Goal: Complete application form: Complete application form

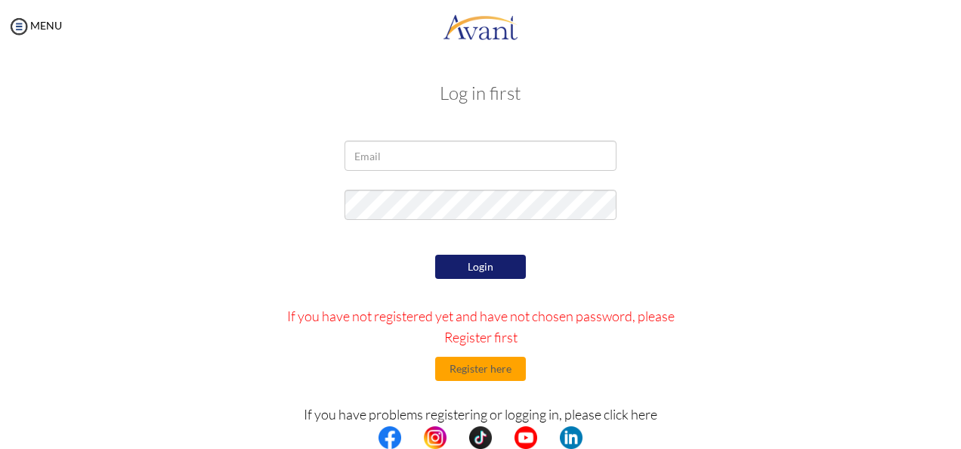
click at [486, 381] on div "Login If you have not registered yet and have not chosen password, please Regis…" at bounding box center [481, 393] width 442 height 284
click at [479, 371] on button "Register here" at bounding box center [480, 368] width 91 height 24
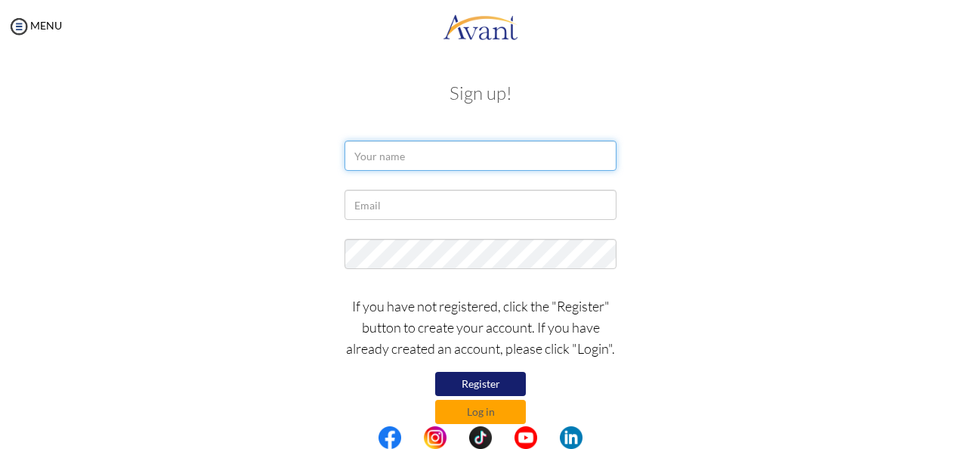
click at [358, 165] on input "text" at bounding box center [480, 155] width 272 height 30
type input "Hyacinth Lambojon"
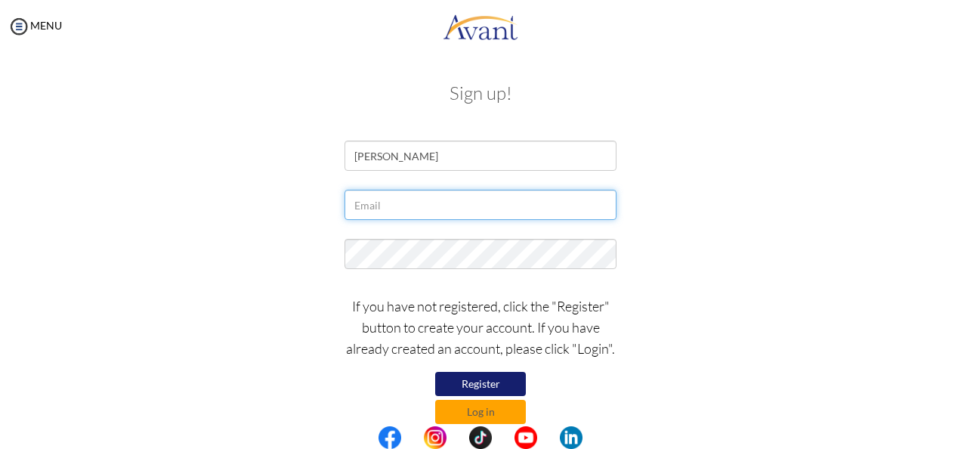
click at [517, 211] on input "text" at bounding box center [480, 205] width 272 height 30
type input "hyacinthlambojon@yahoo.com"
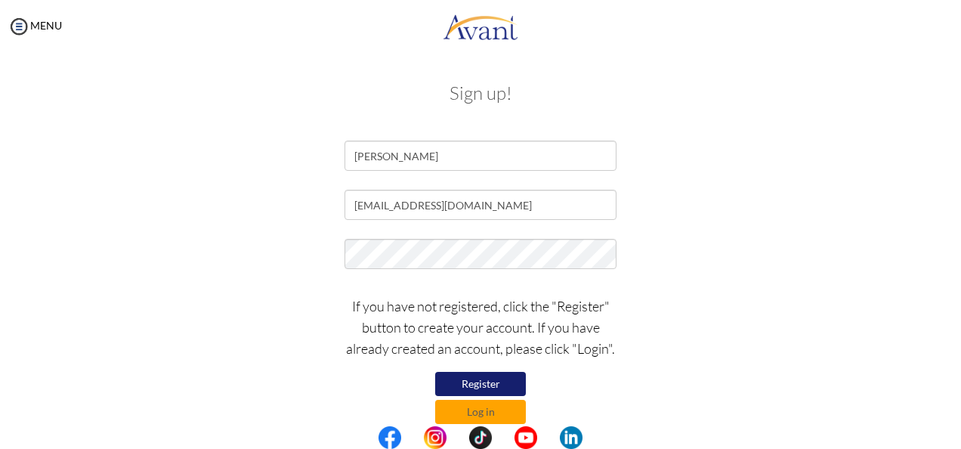
click at [481, 381] on button "Register" at bounding box center [480, 384] width 91 height 24
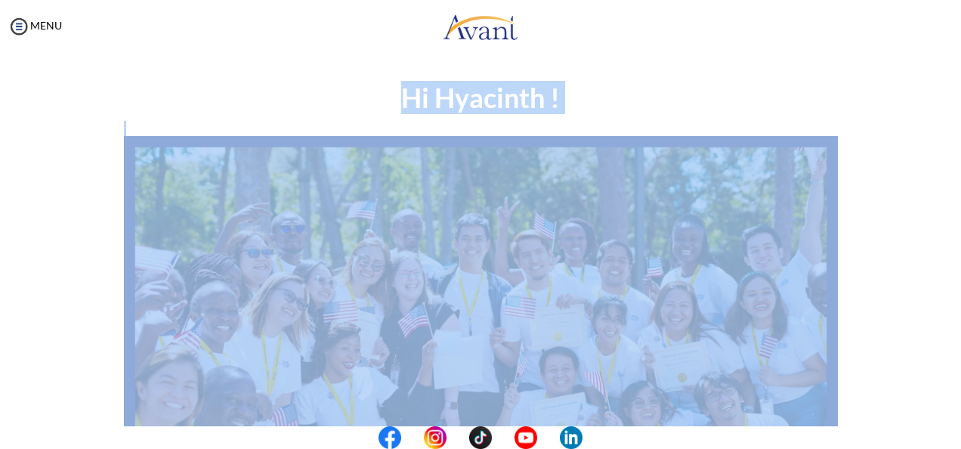
click at [881, 137] on div "Hi Hyacinth ! START HERE: Avant Video Library My Process My Resources About Ava…" at bounding box center [481, 434] width 884 height 733
click at [16, 29] on img at bounding box center [19, 26] width 23 height 23
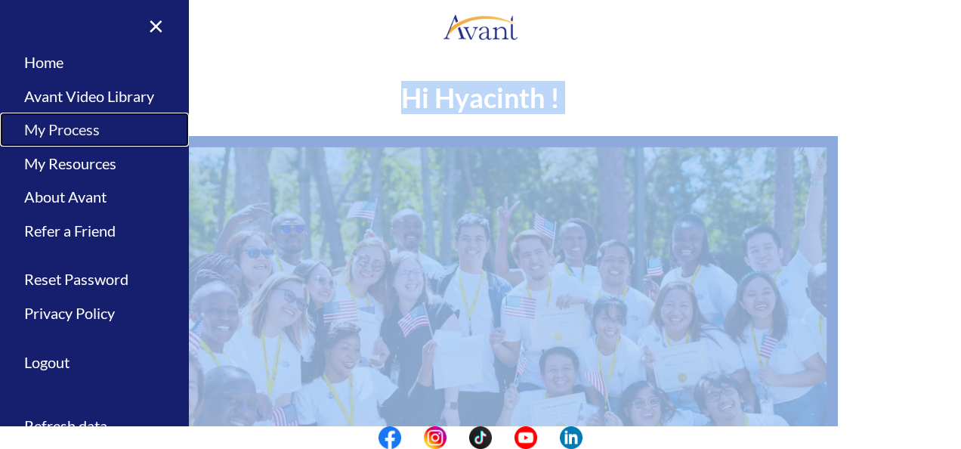
click at [39, 128] on link "My Process" at bounding box center [94, 130] width 189 height 34
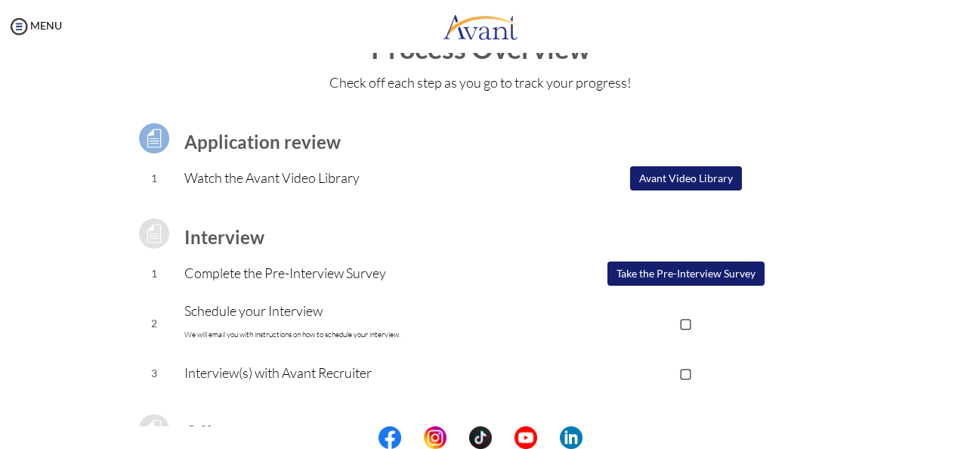
scroll to position [76, 0]
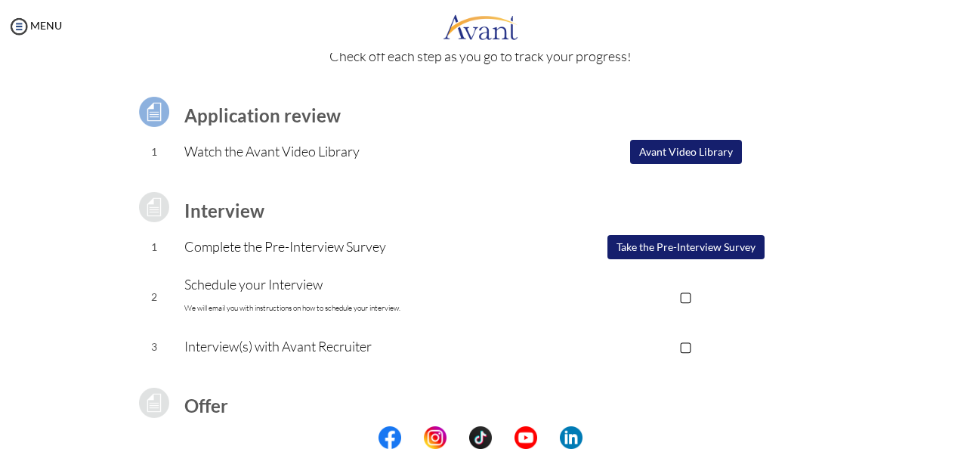
click at [668, 248] on button "Take the Pre-Interview Survey" at bounding box center [685, 247] width 157 height 24
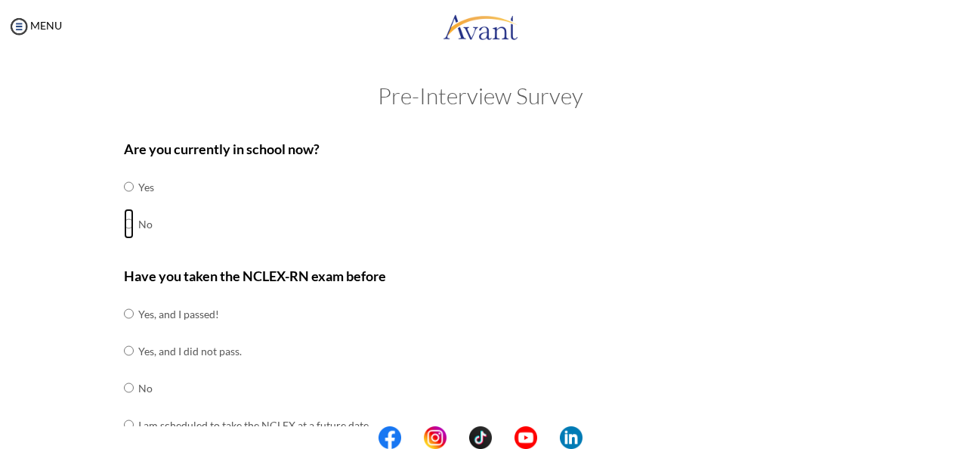
click at [124, 227] on input "radio" at bounding box center [129, 223] width 10 height 30
radio input "true"
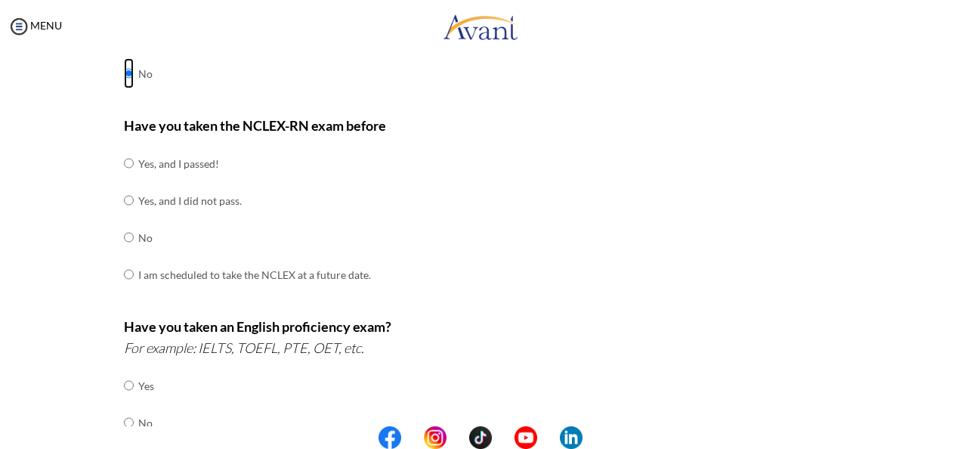
scroll to position [151, 0]
click at [124, 168] on input "radio" at bounding box center [129, 162] width 10 height 30
radio input "true"
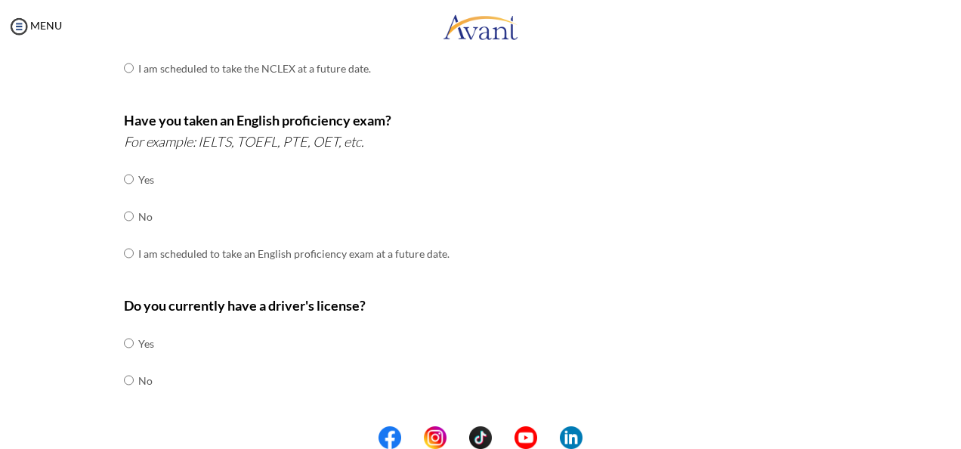
scroll to position [378, 0]
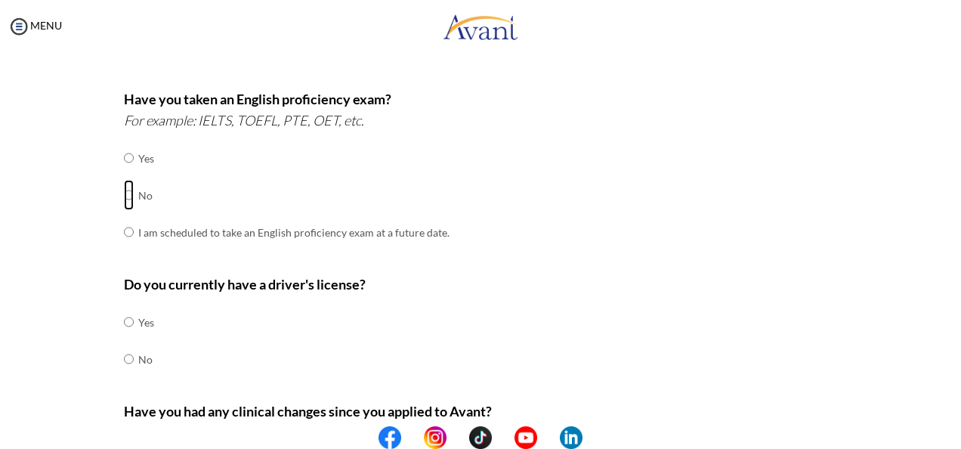
click at [124, 199] on input "radio" at bounding box center [129, 195] width 10 height 30
radio input "true"
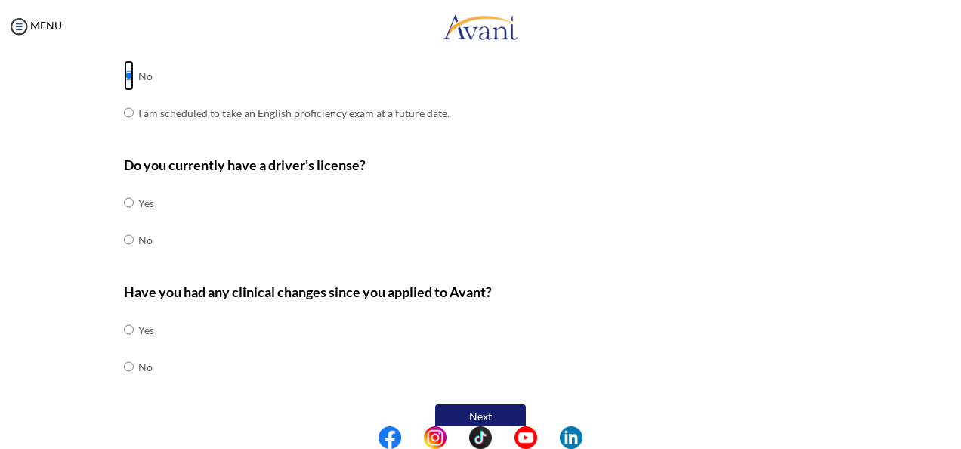
scroll to position [518, 0]
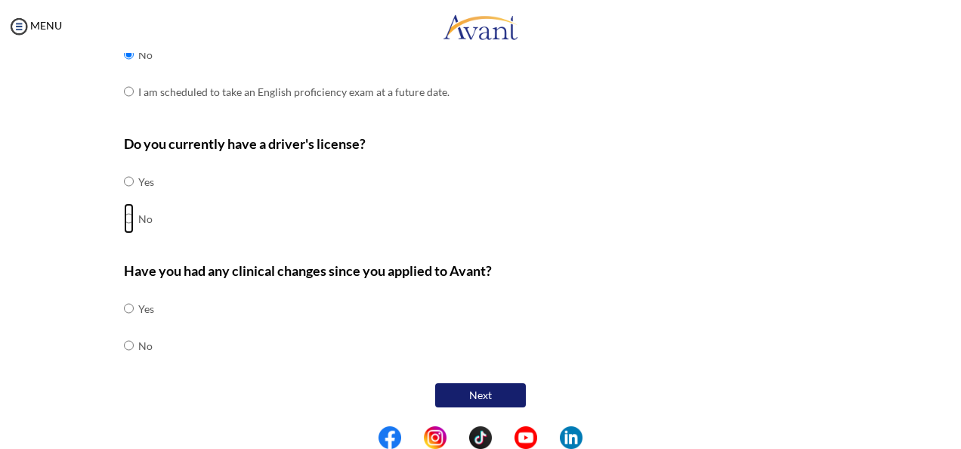
click at [126, 213] on input "radio" at bounding box center [129, 218] width 10 height 30
radio input "true"
click at [118, 347] on div "Are you currently in school now? Yes No Have you taken the NCLEX-RN exam before…" at bounding box center [481, 12] width 736 height 798
click at [124, 349] on input "radio" at bounding box center [129, 345] width 10 height 30
radio input "true"
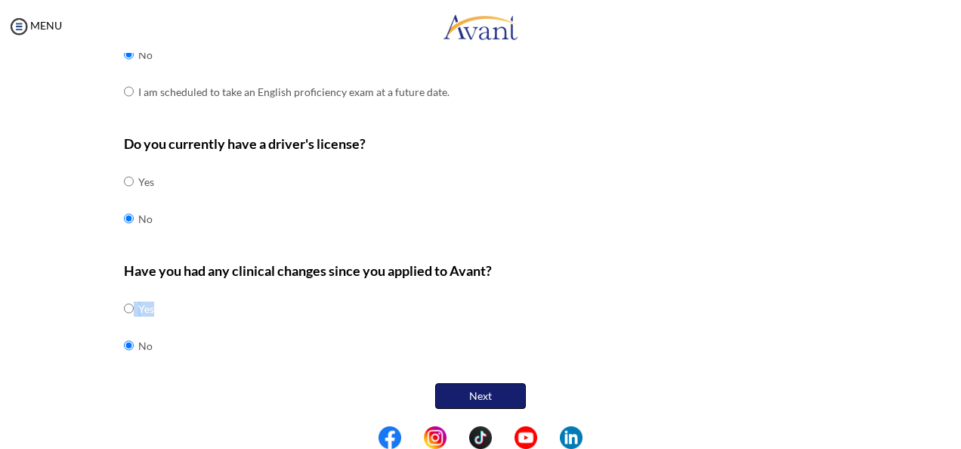
click at [463, 393] on button "Next" at bounding box center [480, 396] width 91 height 26
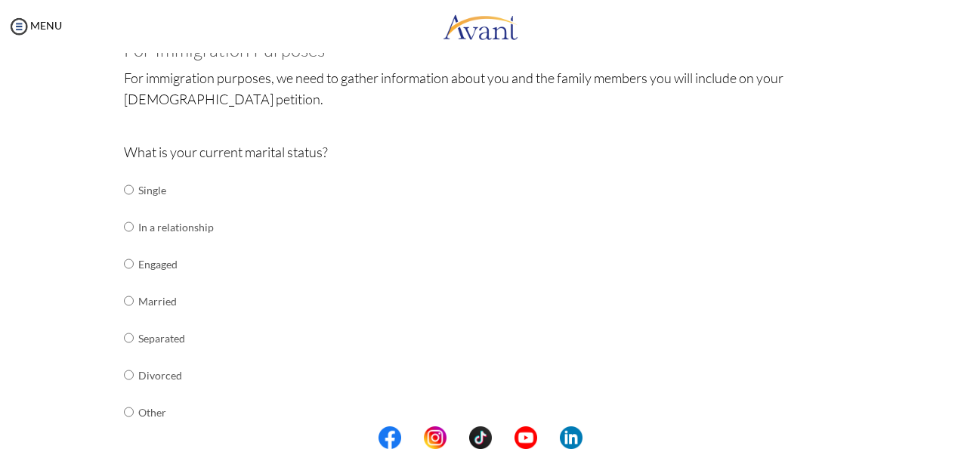
scroll to position [181, 0]
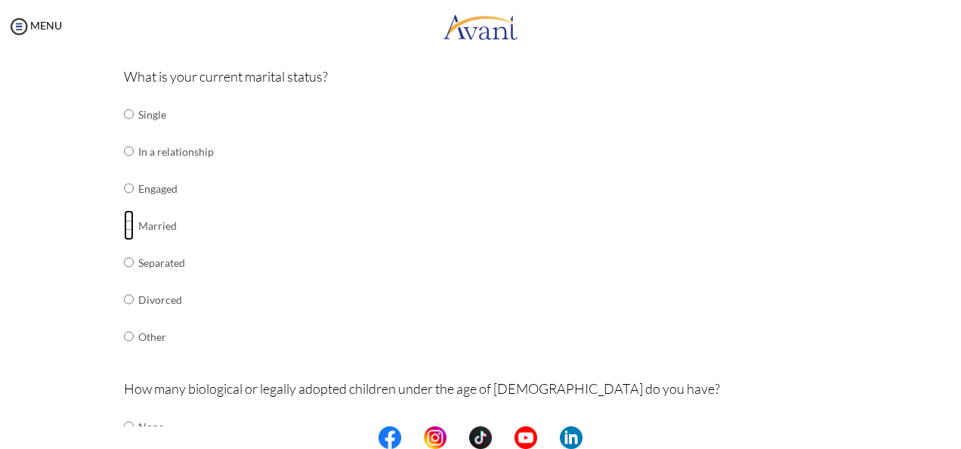
click at [125, 224] on input "radio" at bounding box center [129, 225] width 10 height 30
radio input "true"
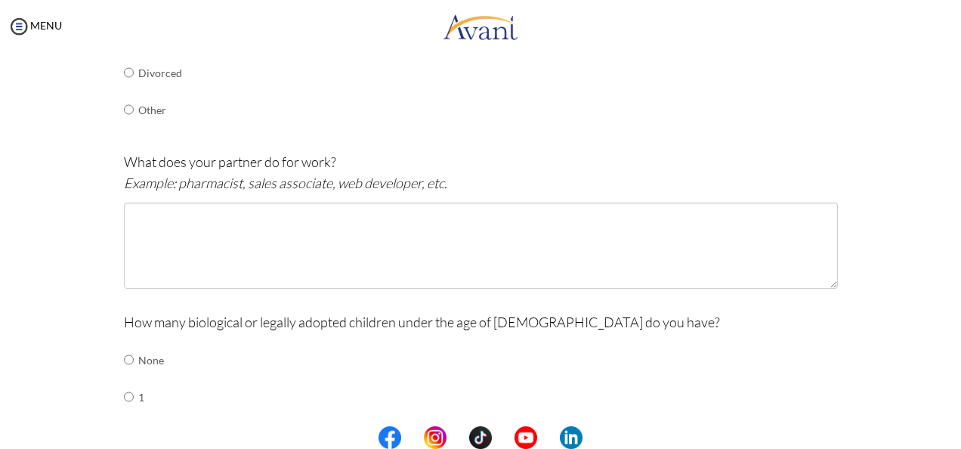
scroll to position [483, 0]
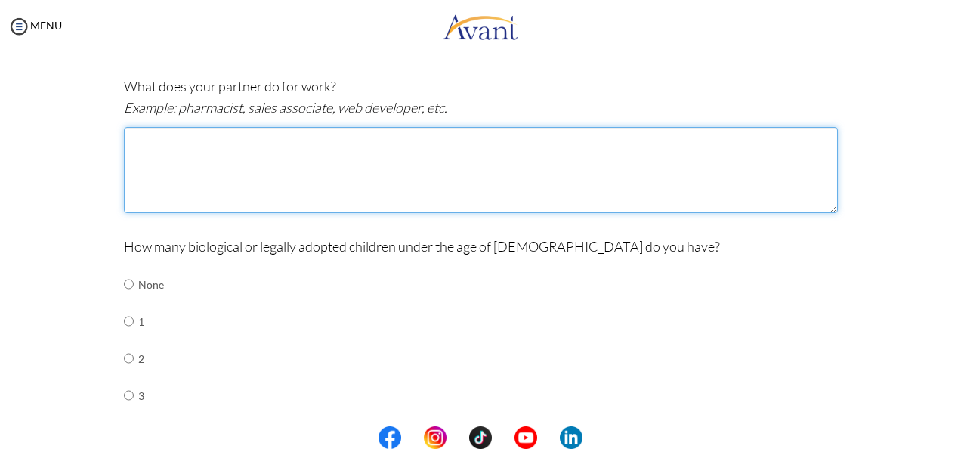
click at [302, 164] on textarea at bounding box center [481, 170] width 714 height 86
type textarea "H"
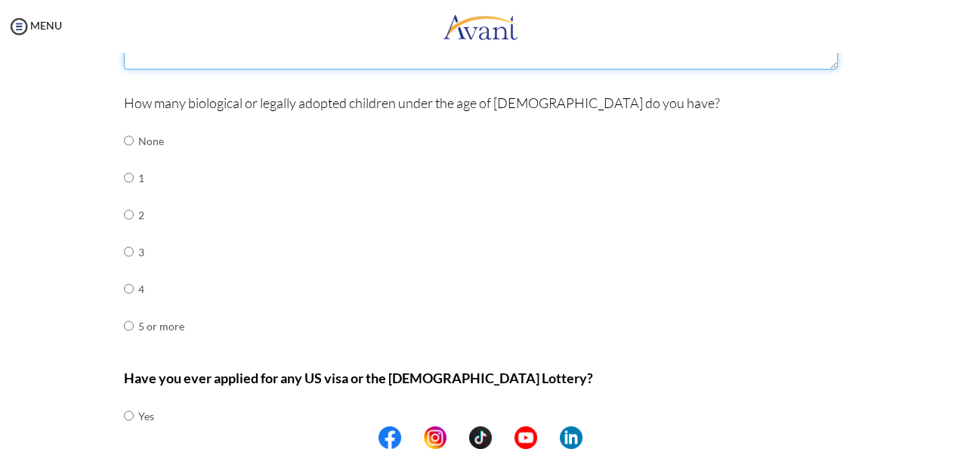
scroll to position [634, 0]
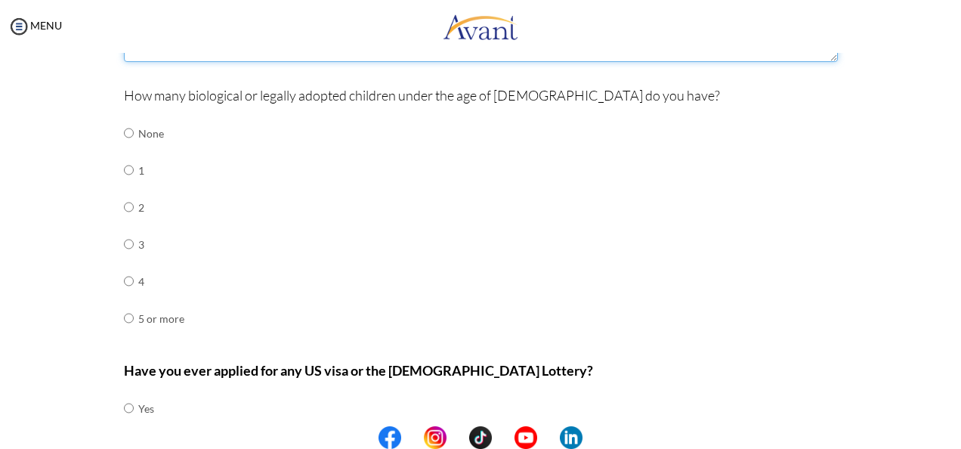
type textarea "My husband is a delivery rider and a house husband."
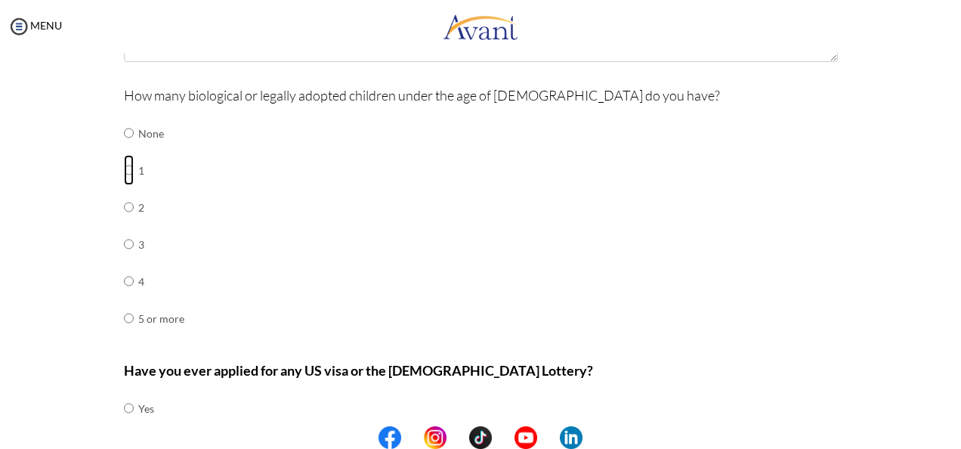
click at [124, 166] on input "radio" at bounding box center [129, 170] width 10 height 30
radio input "true"
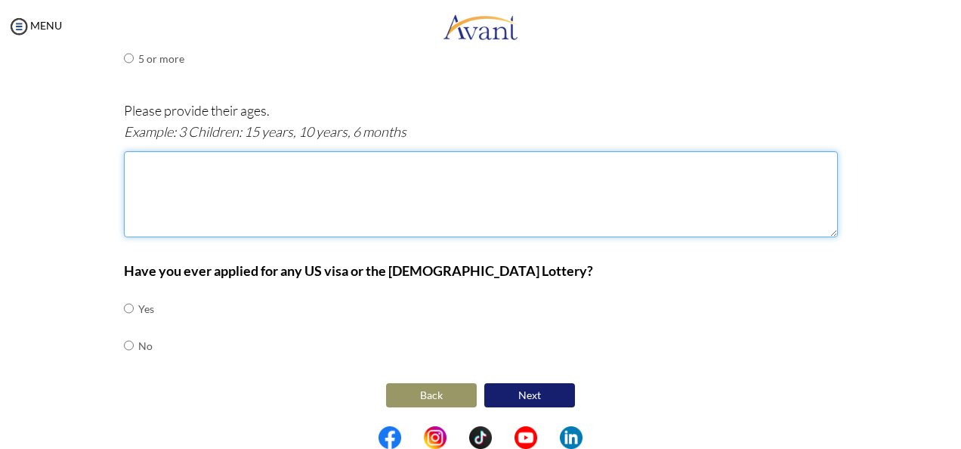
click at [220, 197] on textarea at bounding box center [481, 194] width 714 height 86
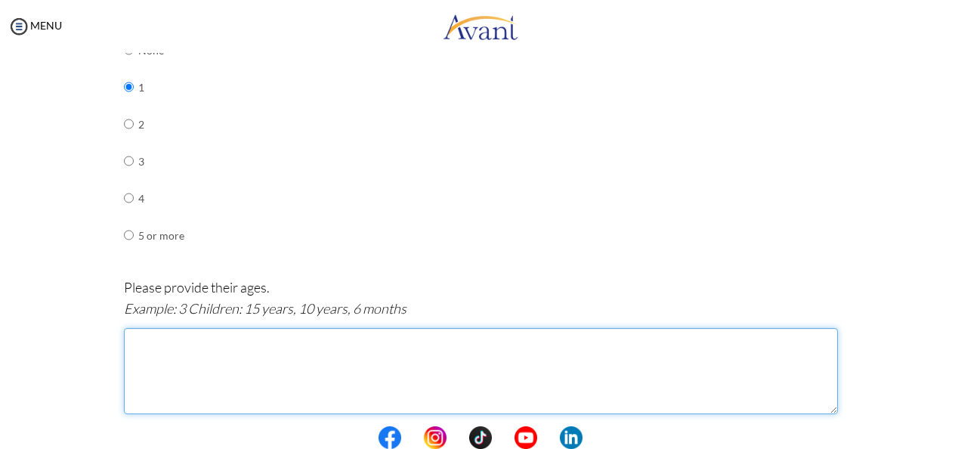
scroll to position [743, 0]
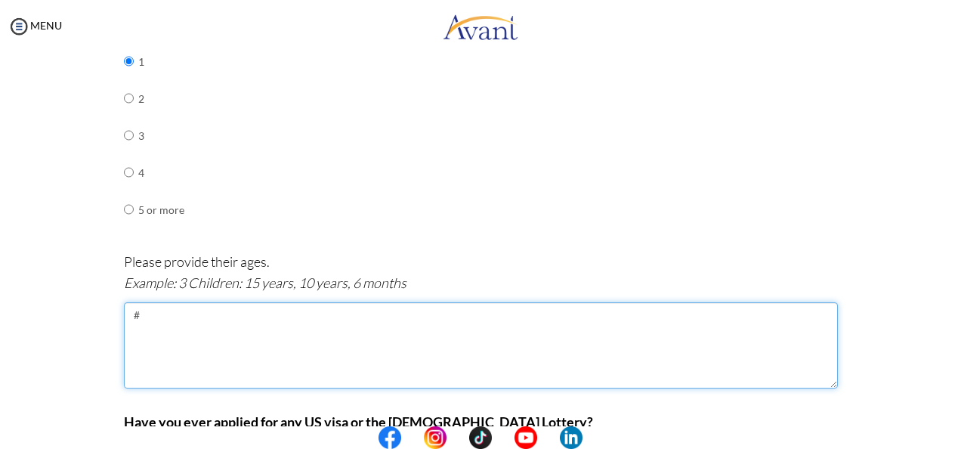
type textarea "#"
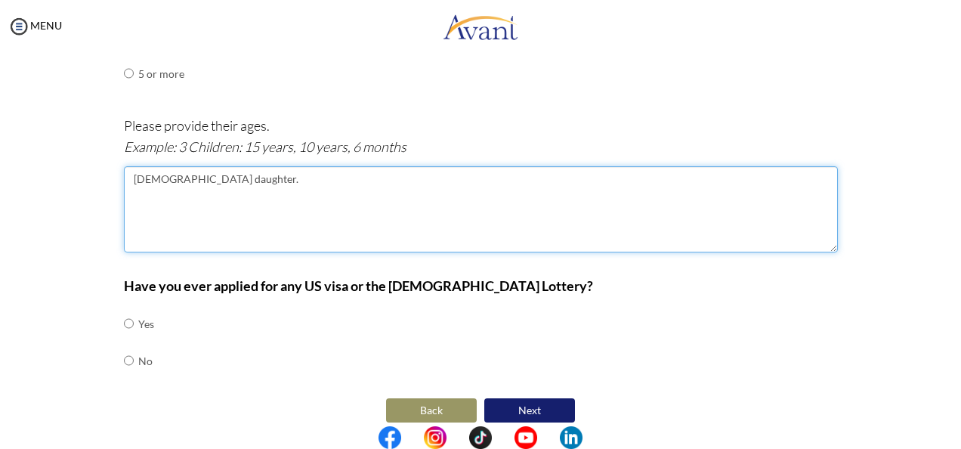
scroll to position [894, 0]
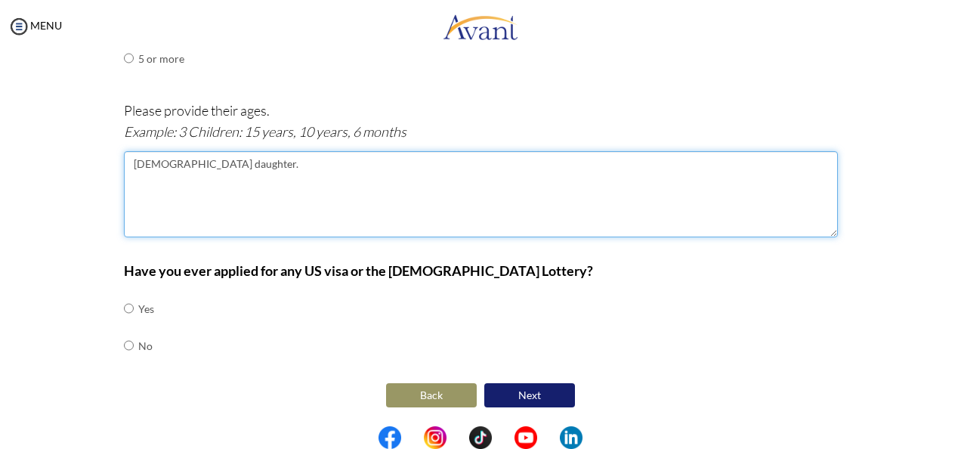
type textarea "3 years old daughter."
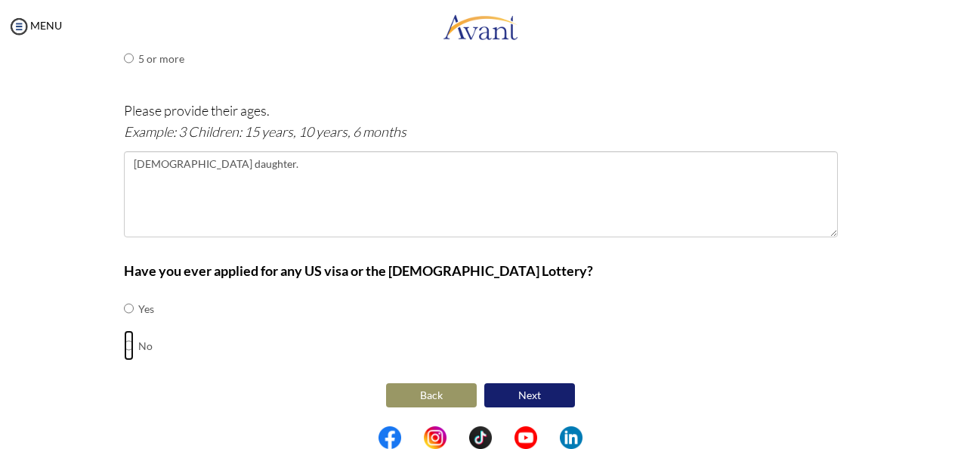
click at [124, 348] on input "radio" at bounding box center [129, 345] width 10 height 30
radio input "true"
click at [508, 390] on button "Next" at bounding box center [529, 395] width 91 height 24
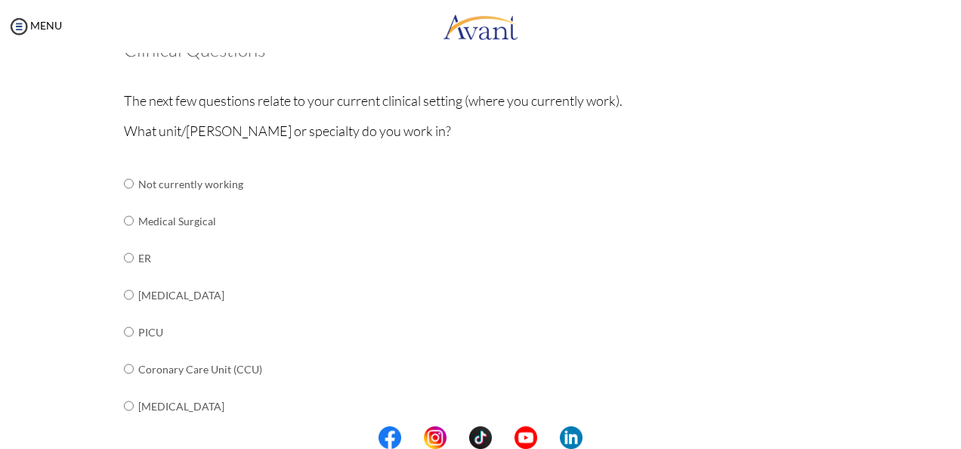
scroll to position [181, 0]
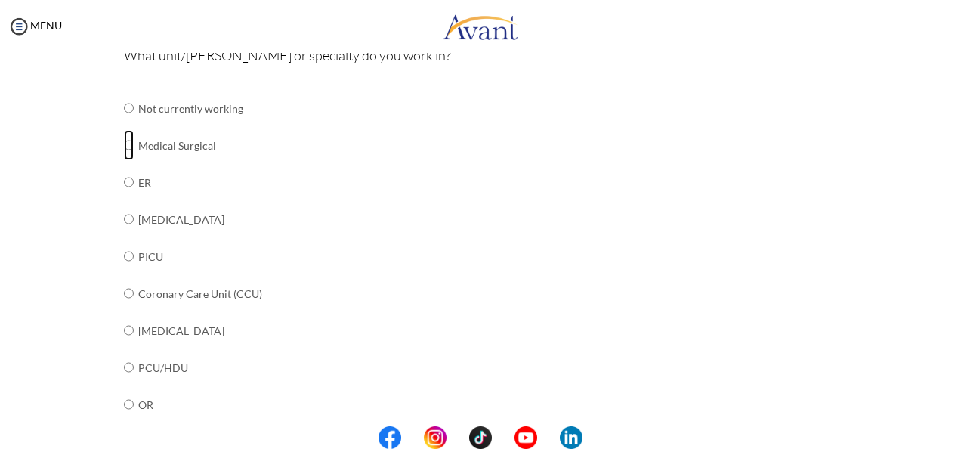
click at [124, 147] on input "radio" at bounding box center [129, 145] width 10 height 30
radio input "true"
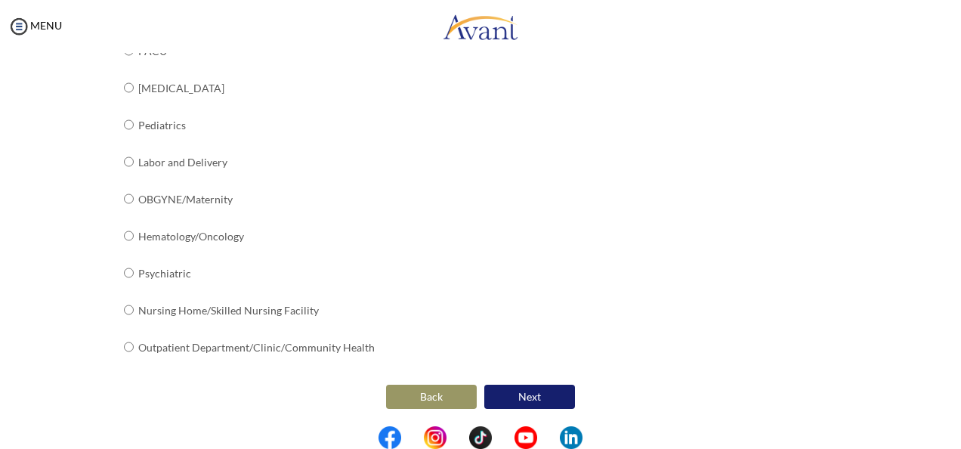
scroll to position [647, 0]
click at [124, 307] on input "radio" at bounding box center [129, 308] width 10 height 30
radio input "true"
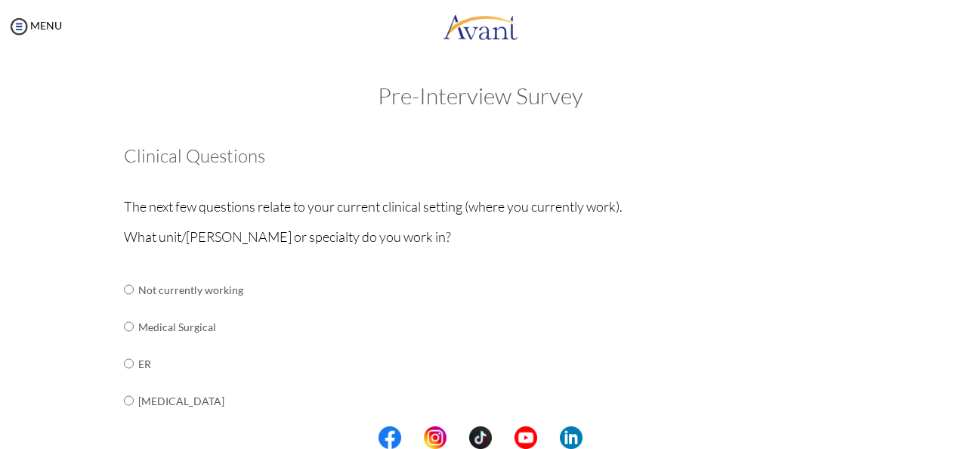
scroll to position [151, 0]
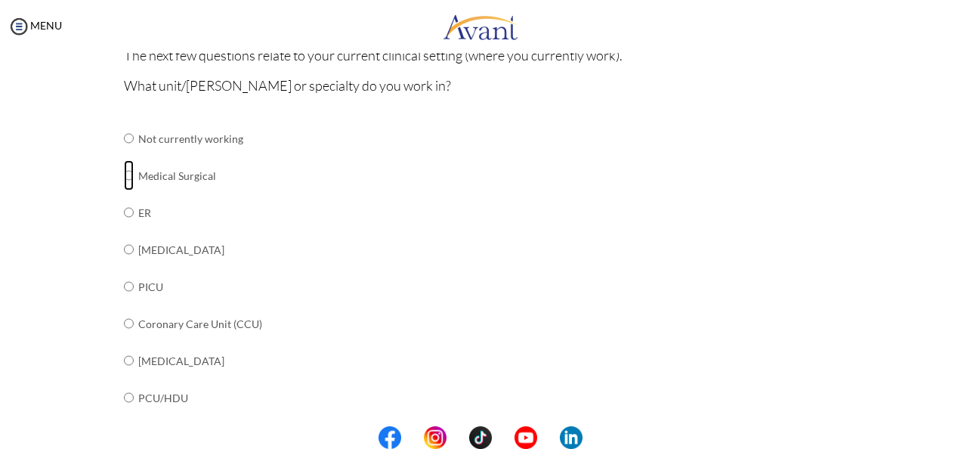
click at [124, 172] on input "radio" at bounding box center [129, 175] width 10 height 30
radio input "true"
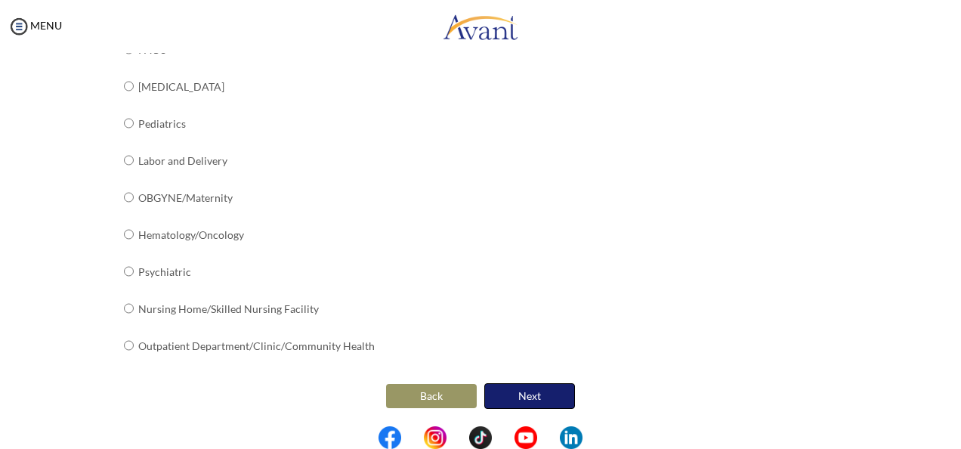
click at [517, 401] on button "Next" at bounding box center [529, 396] width 91 height 26
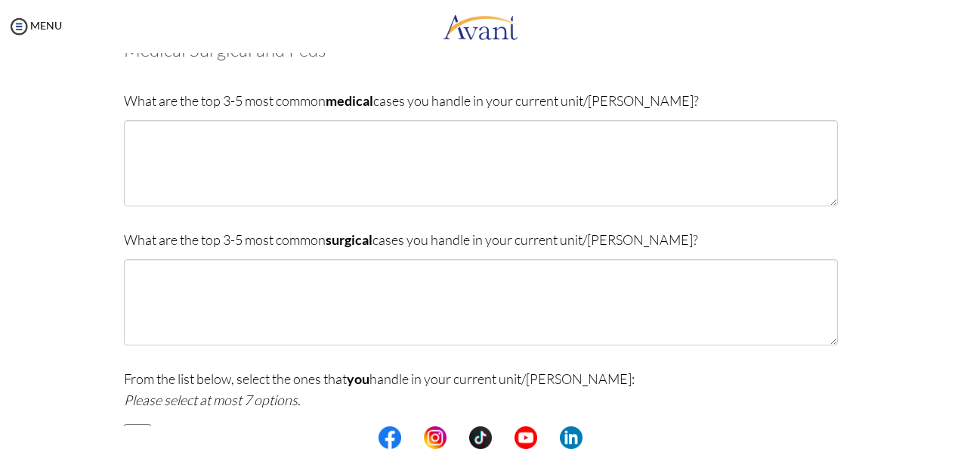
scroll to position [30, 0]
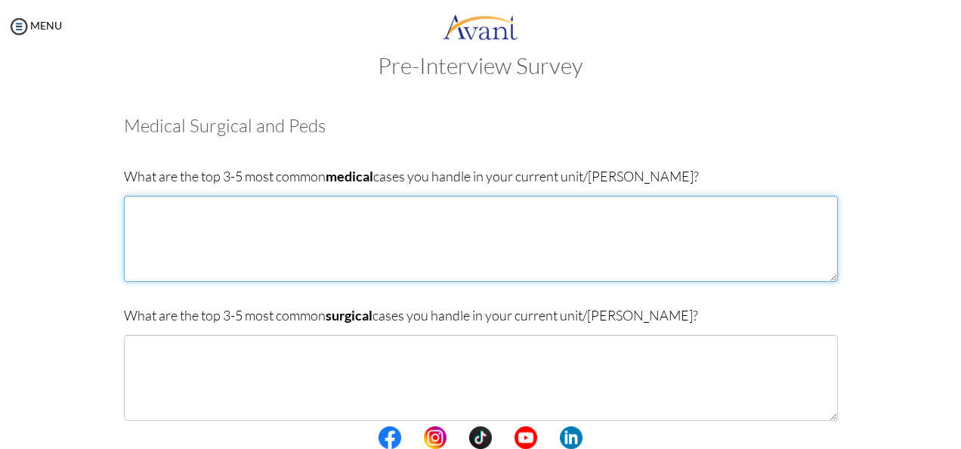
drag, startPoint x: 261, startPoint y: 211, endPoint x: 269, endPoint y: 207, distance: 8.8
click at [264, 209] on textarea at bounding box center [481, 239] width 714 height 86
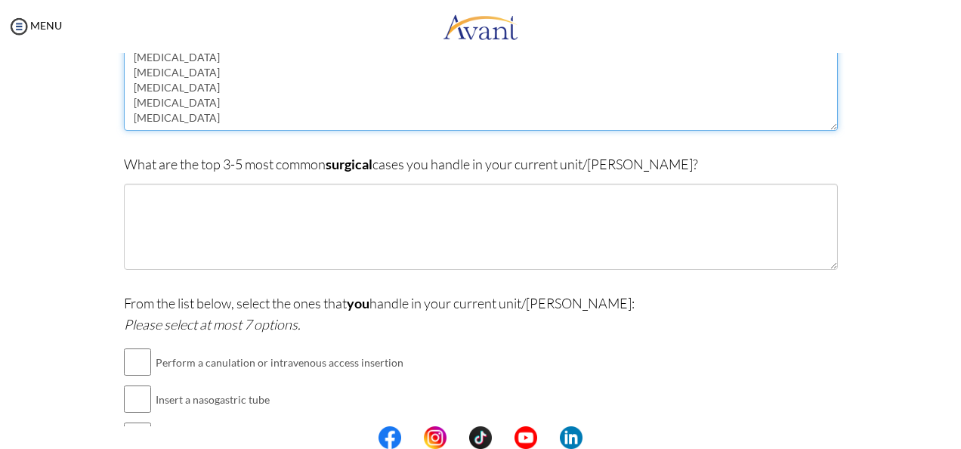
scroll to position [257, 0]
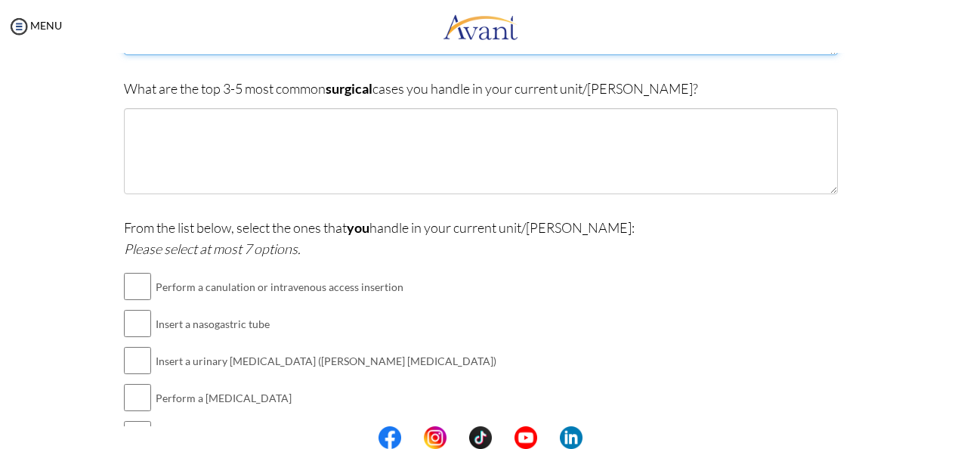
type textarea "Chronic Kidney Disease Pneumonia Dengue Fever Cholelithiasis Hypertension"
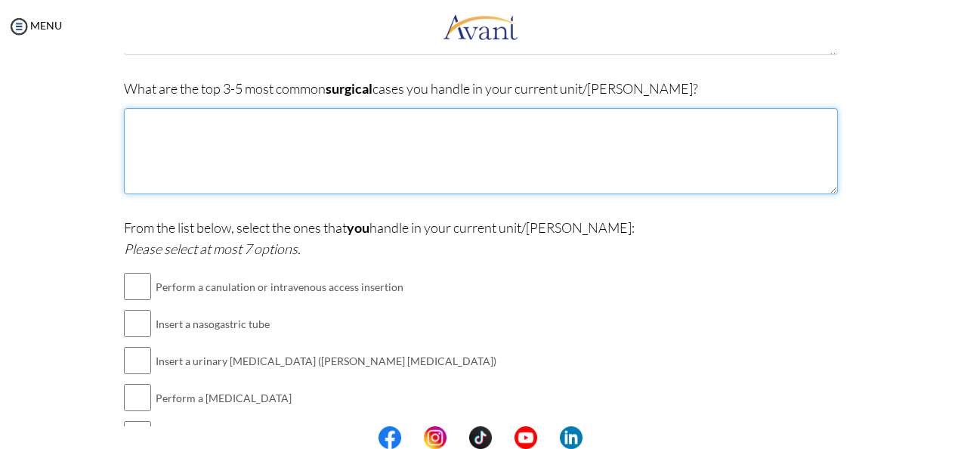
click at [316, 180] on textarea at bounding box center [481, 151] width 714 height 86
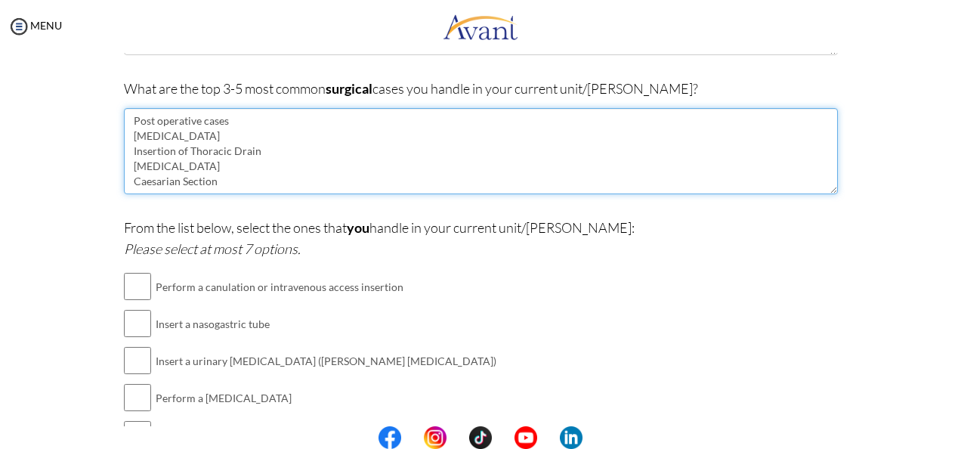
click at [255, 185] on textarea "Post operative cases Cholecystectomy Insertion of Thoracic Drain Appendectomy C…" at bounding box center [481, 151] width 714 height 86
click at [255, 122] on textarea "Post operative cases Cholecystectomy Insertion of Thoracic Drain Appendectomy C…" at bounding box center [481, 151] width 714 height 86
click at [224, 181] on textarea "Post operative cases: Cholecystectomy Insertion of Thoracic Drain Appendectomy …" at bounding box center [481, 151] width 714 height 86
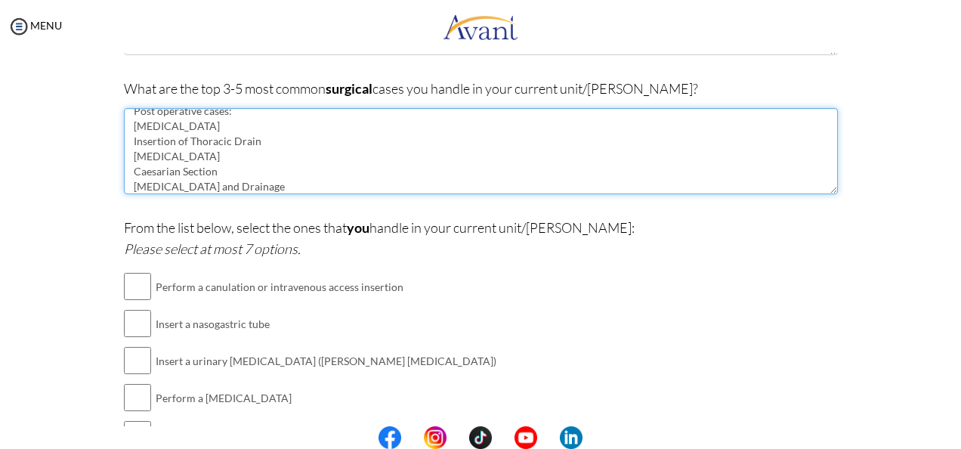
click at [128, 186] on textarea "Post operative cases: Cholecystectomy Insertion of Thoracic Drain Appendectomy …" at bounding box center [481, 151] width 714 height 86
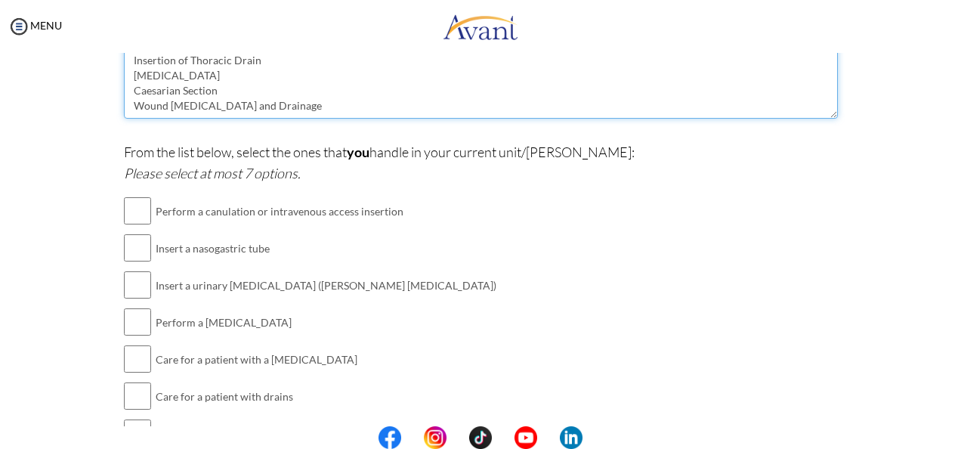
type textarea "Post operative cases: Cholecystectomy Insertion of Thoracic Drain Appendectomy …"
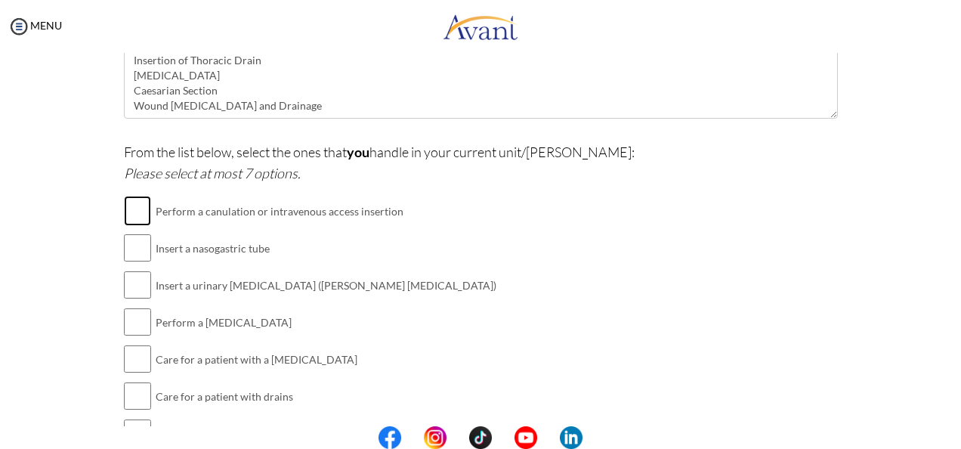
click at [135, 206] on input "checkbox" at bounding box center [137, 211] width 27 height 30
checkbox input "true"
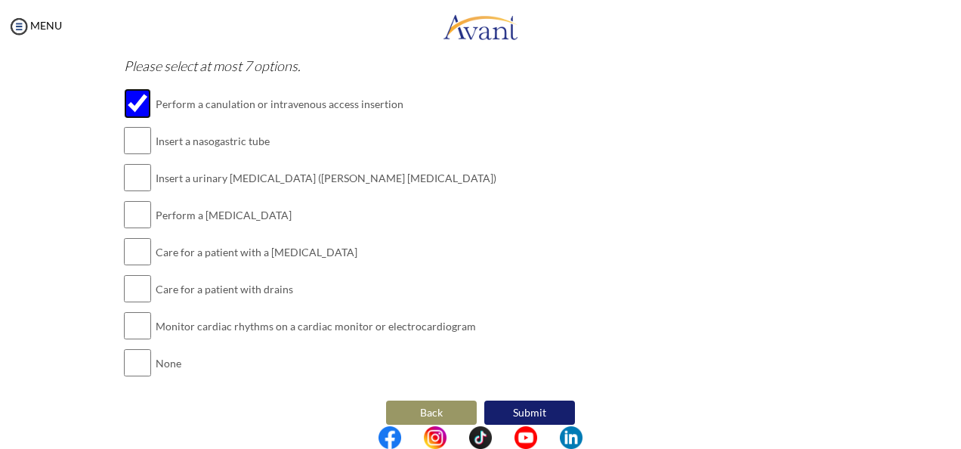
scroll to position [457, 0]
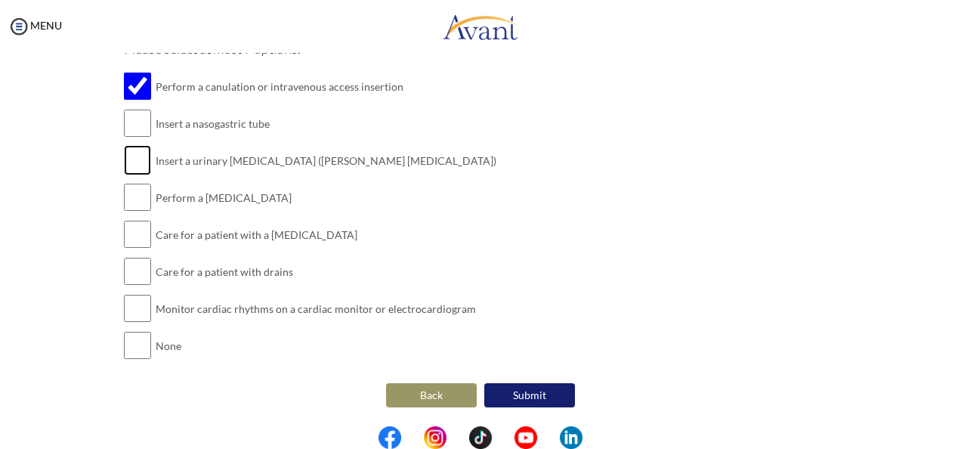
click at [140, 158] on input "checkbox" at bounding box center [137, 160] width 27 height 30
checkbox input "true"
click at [129, 200] on input "checkbox" at bounding box center [137, 197] width 27 height 30
checkbox input "true"
click at [137, 269] on input "checkbox" at bounding box center [137, 271] width 27 height 30
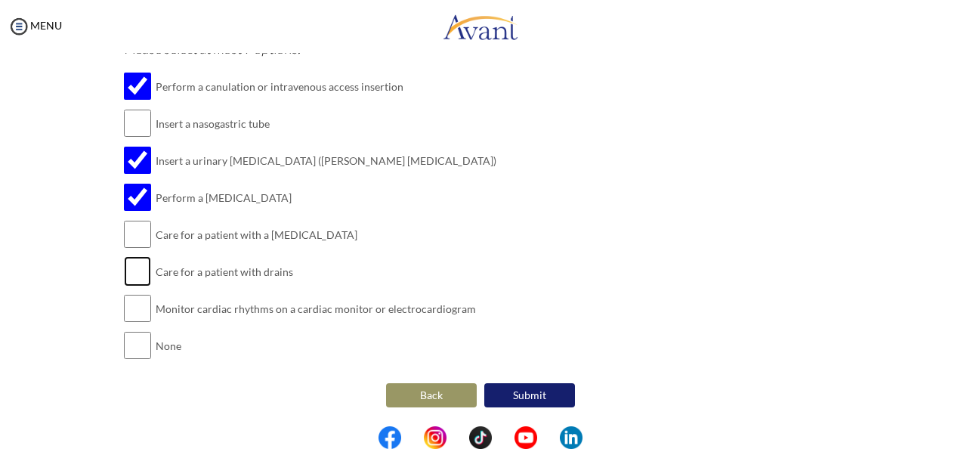
checkbox input "true"
click at [133, 319] on input "checkbox" at bounding box center [137, 308] width 27 height 30
checkbox input "true"
click at [519, 395] on button "Submit" at bounding box center [529, 395] width 91 height 24
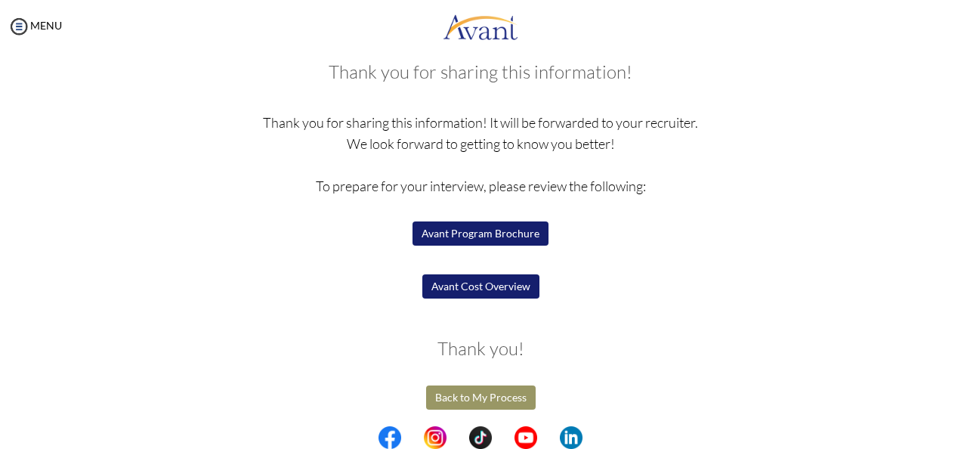
scroll to position [86, 0]
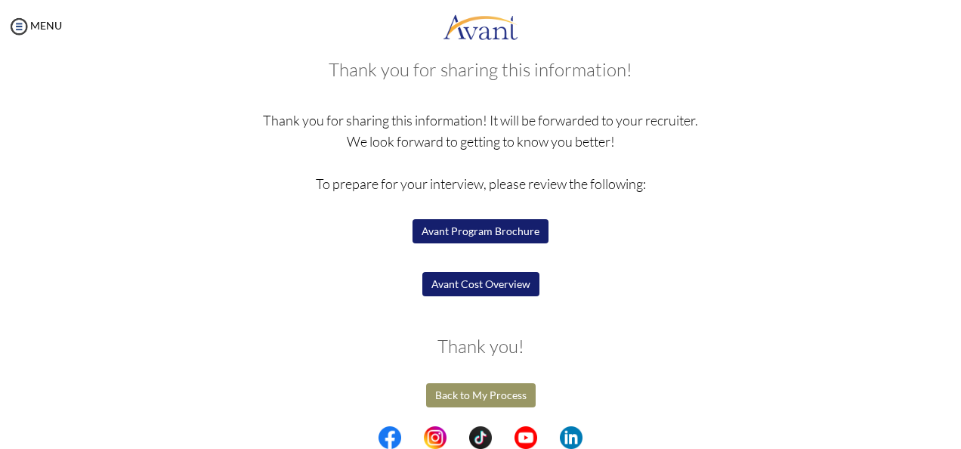
drag, startPoint x: 508, startPoint y: 229, endPoint x: 489, endPoint y: 233, distance: 19.3
click at [489, 233] on button "Avant Program Brochure" at bounding box center [480, 231] width 136 height 24
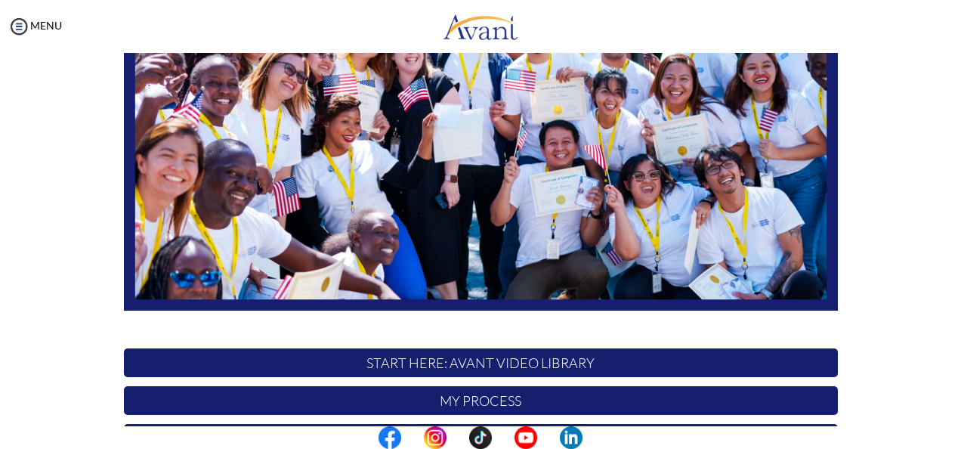
scroll to position [390, 0]
